Goal: Information Seeking & Learning: Learn about a topic

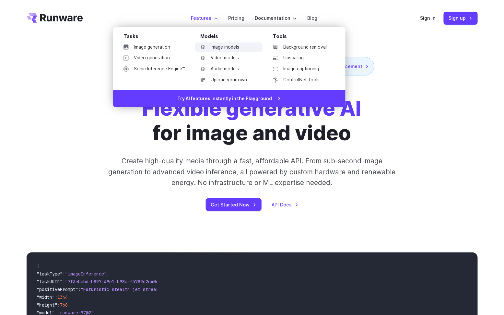
click at [238, 50] on link "Image models" at bounding box center [228, 47] width 67 height 10
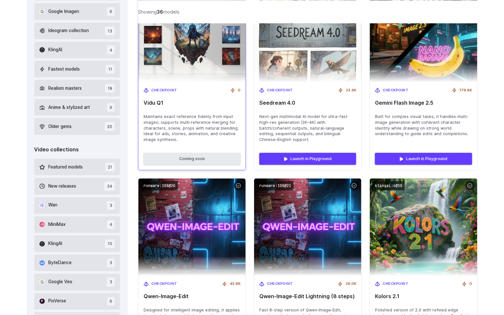
scroll to position [266, 0]
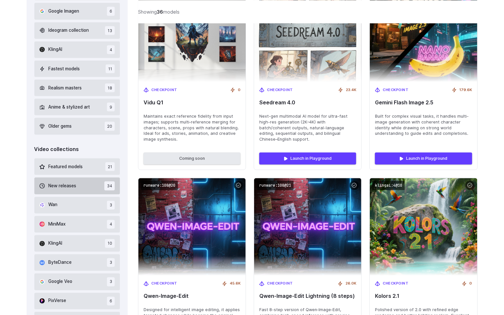
click at [109, 184] on span "34" at bounding box center [109, 185] width 10 height 9
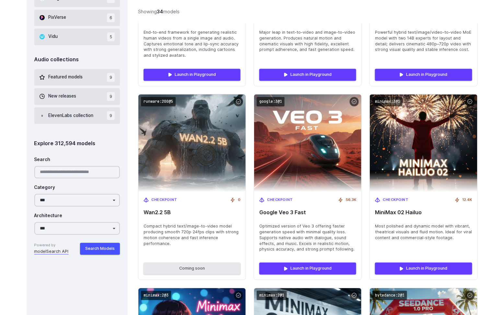
scroll to position [560, 0]
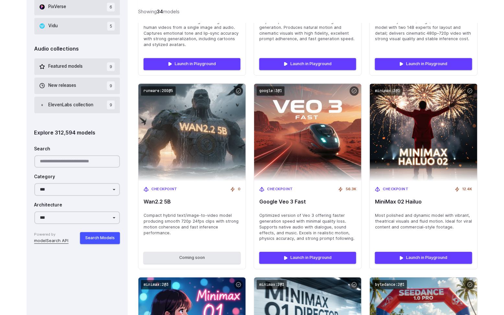
click at [56, 242] on link "modelSearch API" at bounding box center [51, 241] width 34 height 6
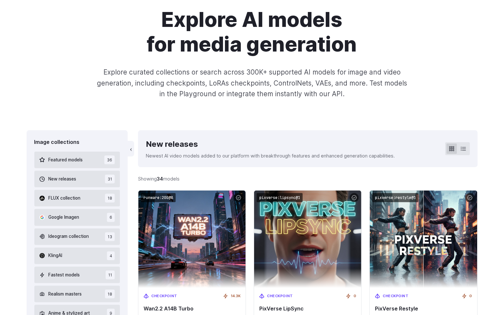
scroll to position [55, 0]
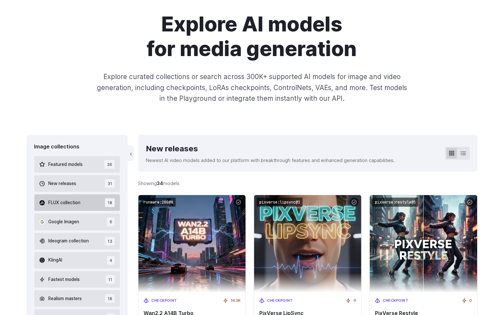
click at [90, 208] on button "FLUX collection 18" at bounding box center [77, 202] width 86 height 17
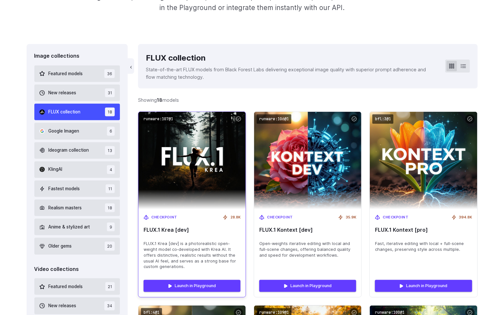
scroll to position [149, 0]
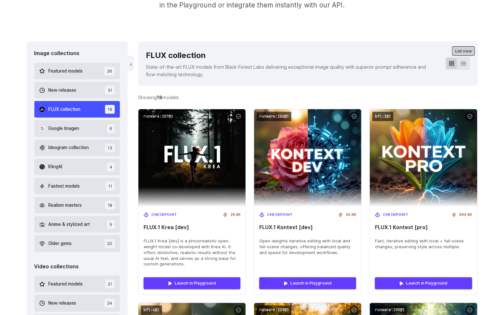
click at [463, 67] on button at bounding box center [463, 63] width 10 height 10
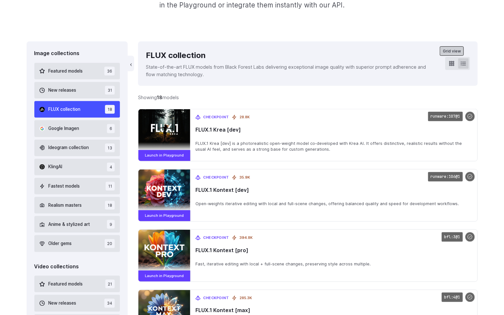
click at [448, 66] on button at bounding box center [452, 63] width 10 height 10
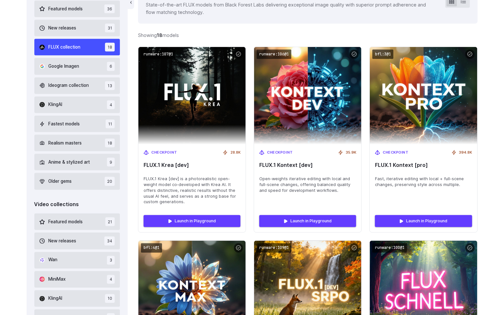
scroll to position [211, 0]
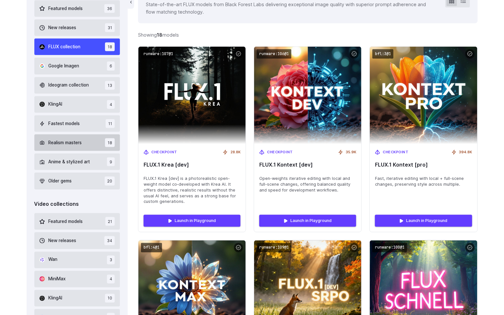
click at [106, 147] on button "Realism masters 18" at bounding box center [77, 142] width 86 height 17
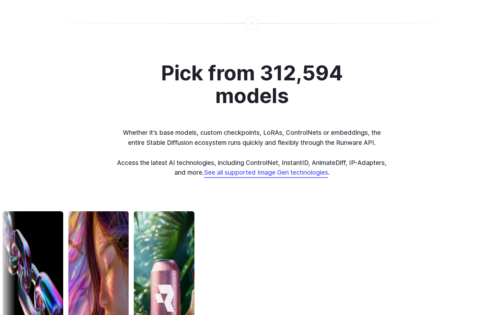
scroll to position [1714, 0]
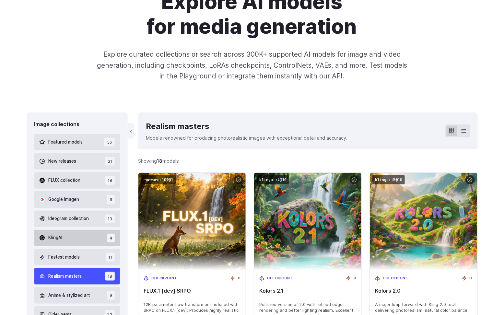
click at [100, 233] on button "KlingAI 4" at bounding box center [77, 238] width 86 height 17
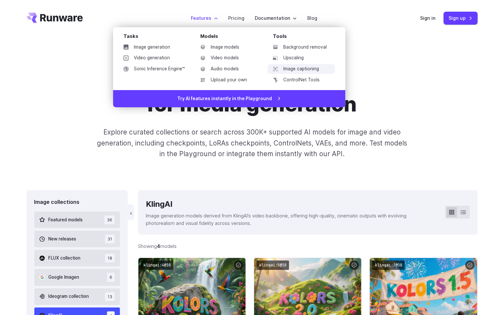
click at [324, 71] on link "Image captioning" at bounding box center [301, 69] width 67 height 10
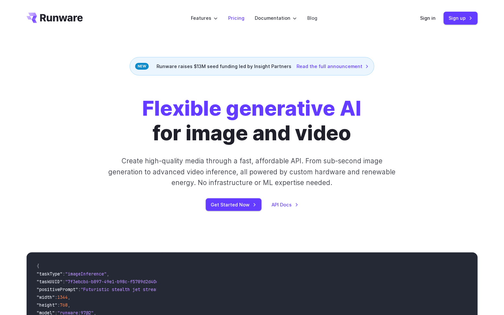
click at [234, 17] on link "Pricing" at bounding box center [236, 17] width 16 height 7
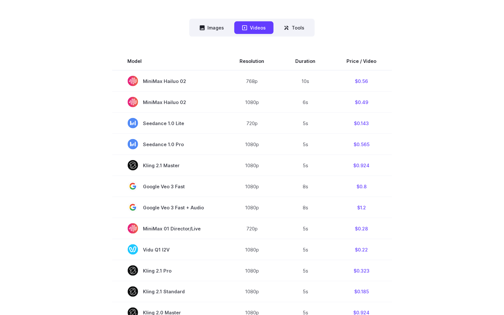
scroll to position [163, 0]
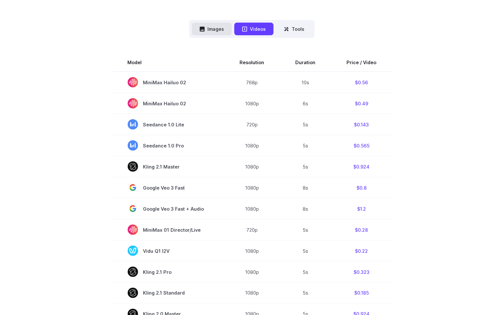
click at [217, 32] on button "Images" at bounding box center [212, 29] width 40 height 13
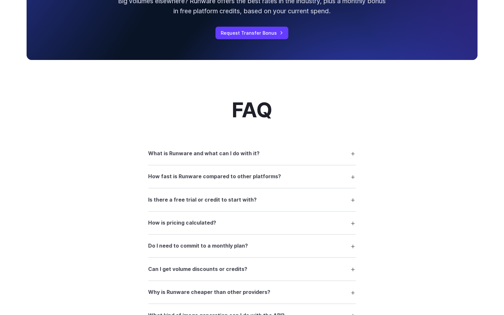
scroll to position [724, 0]
